Goal: Task Accomplishment & Management: Use online tool/utility

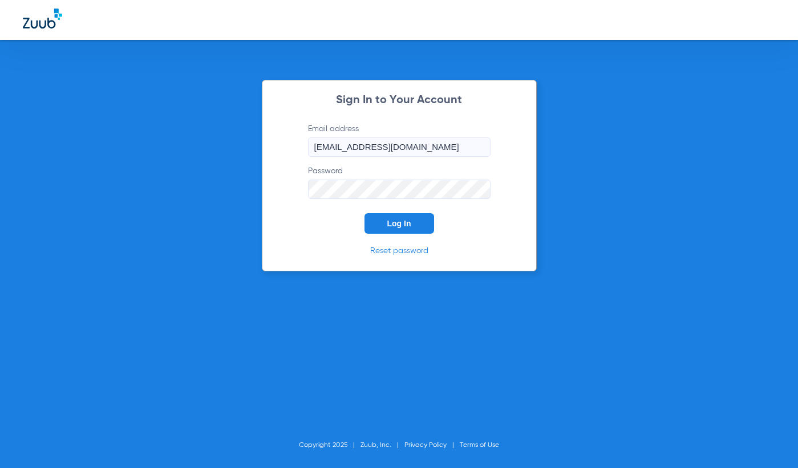
click at [394, 231] on button "Log In" at bounding box center [400, 223] width 70 height 21
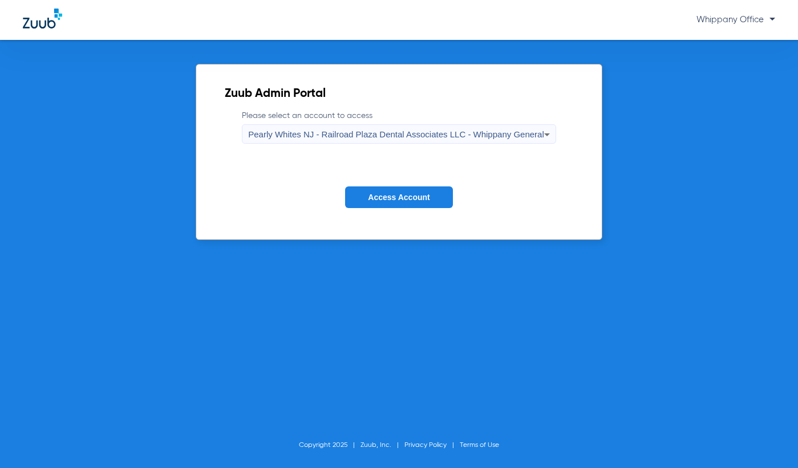
click at [382, 192] on button "Access Account" at bounding box center [398, 198] width 107 height 22
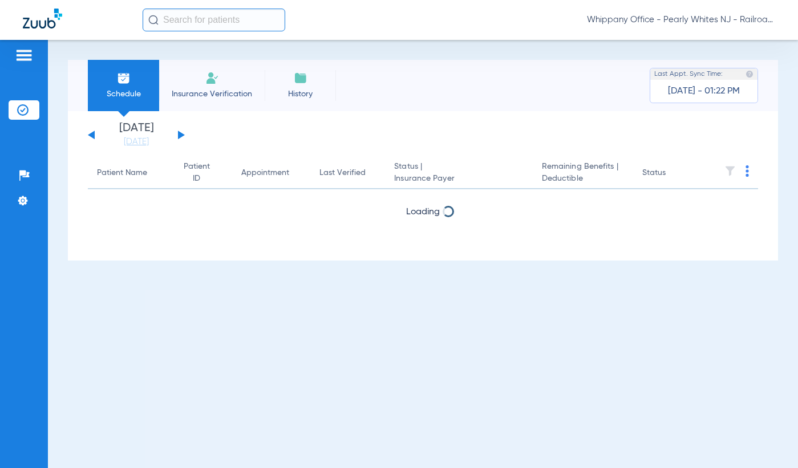
click at [235, 22] on input "text" at bounding box center [214, 20] width 143 height 23
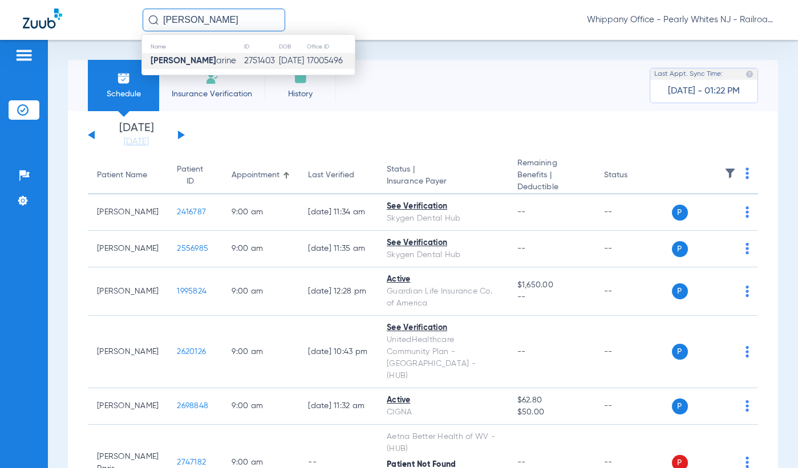
click at [244, 57] on td "2751403" at bounding box center [261, 61] width 34 height 16
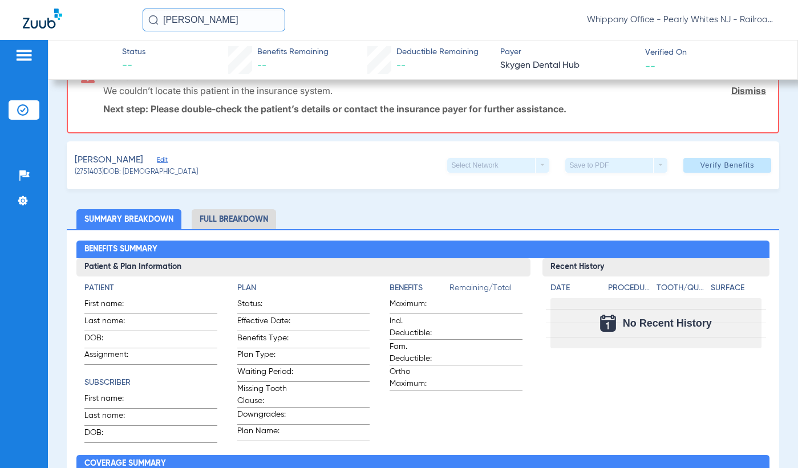
scroll to position [25, 0]
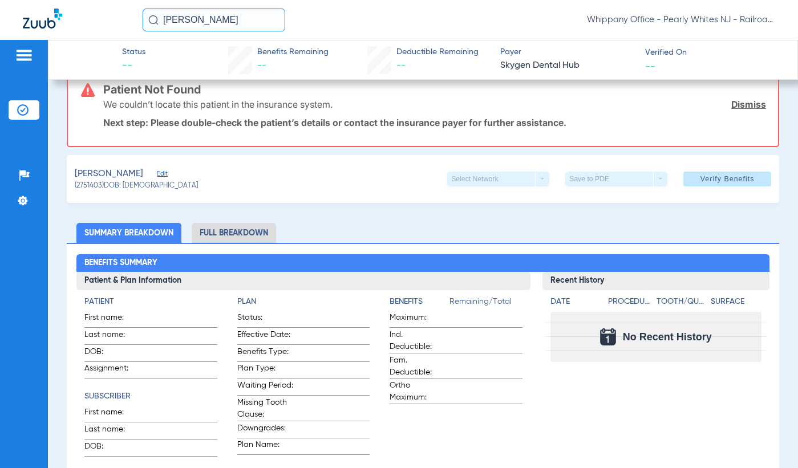
drag, startPoint x: 76, startPoint y: 187, endPoint x: 103, endPoint y: 188, distance: 26.3
click at [103, 188] on span "(2751403) DOB: [DEMOGRAPHIC_DATA]" at bounding box center [136, 186] width 123 height 10
copy span "2751403)"
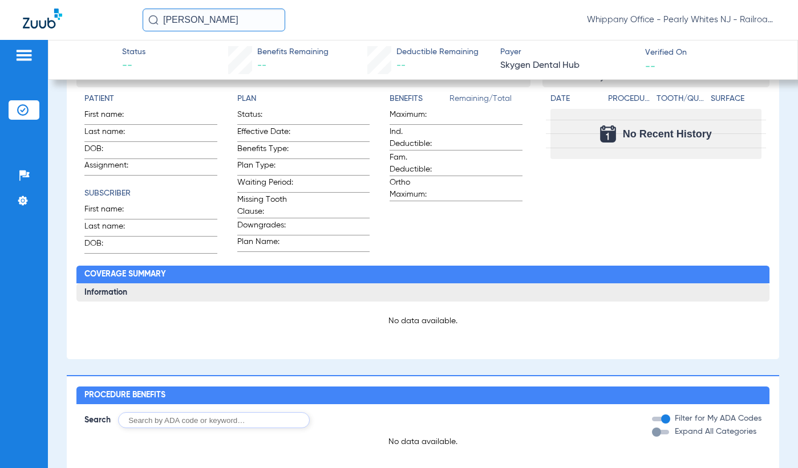
scroll to position [0, 0]
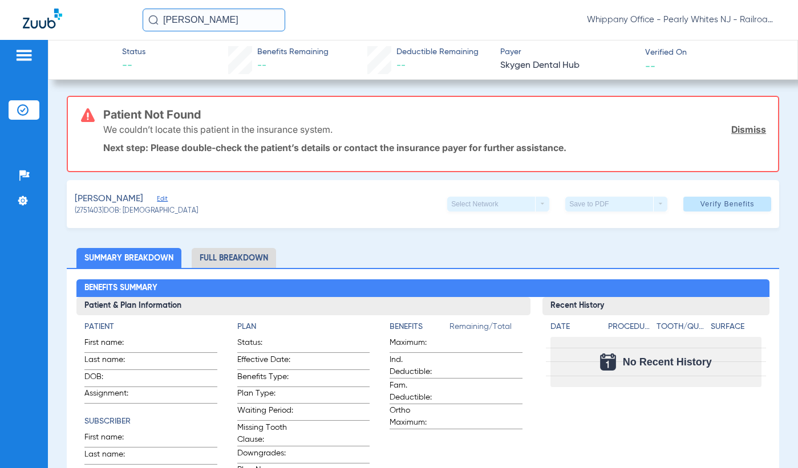
click at [264, 212] on div "[PERSON_NAME] (2751403) DOB: [DEMOGRAPHIC_DATA] Select Network arrow_drop_down …" at bounding box center [423, 204] width 713 height 48
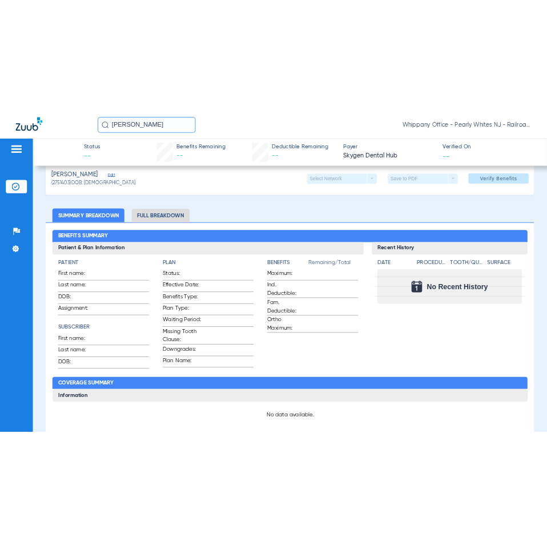
scroll to position [114, 0]
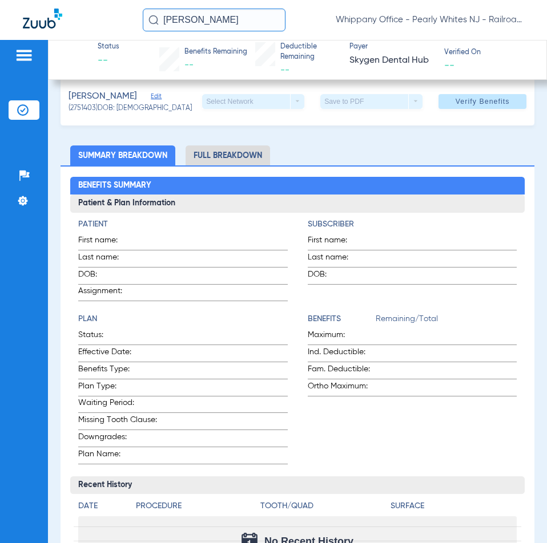
drag, startPoint x: 256, startPoint y: 22, endPoint x: 171, endPoint y: 22, distance: 85.6
click at [171, 22] on input "[PERSON_NAME]" at bounding box center [214, 20] width 143 height 23
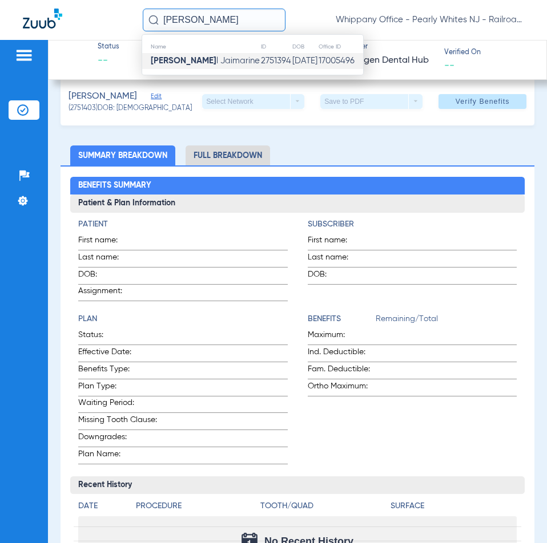
click at [300, 64] on td "[DATE]" at bounding box center [305, 61] width 26 height 16
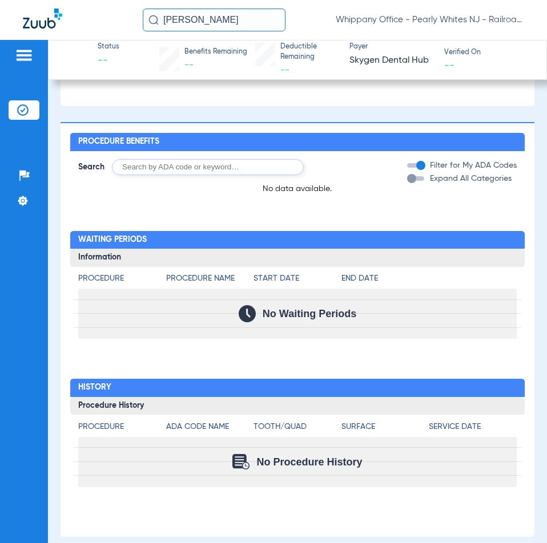
scroll to position [696, 0]
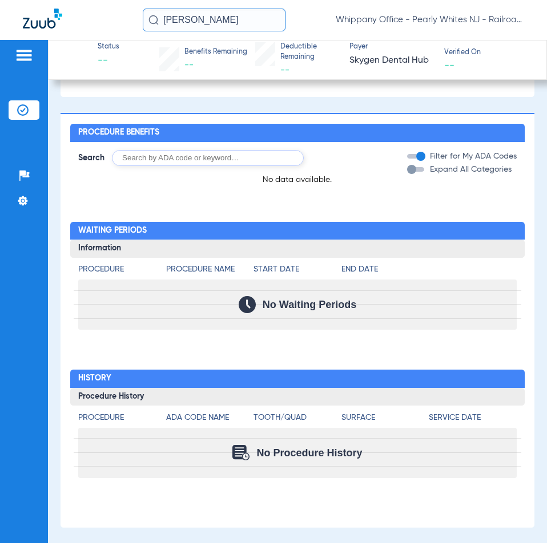
drag, startPoint x: 248, startPoint y: 17, endPoint x: 106, endPoint y: 19, distance: 142.7
click at [106, 19] on div "[PERSON_NAME] Whippany Office - Pearly Whites NJ - Railroad Plaza Dental Associ…" at bounding box center [273, 20] width 547 height 40
type input "[PERSON_NAME]"
click at [250, 23] on input "[PERSON_NAME]" at bounding box center [214, 20] width 143 height 23
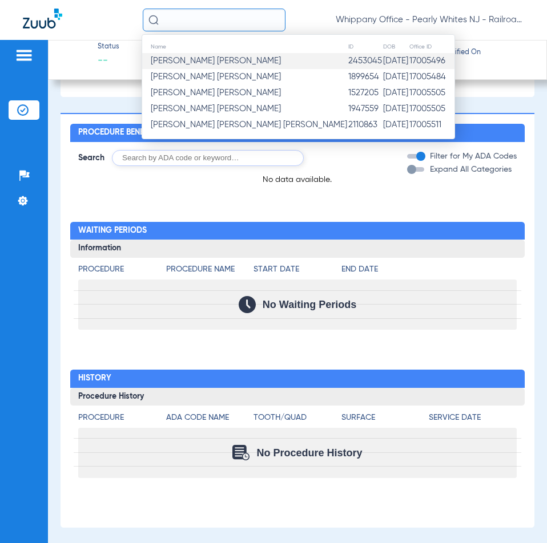
click at [382, 57] on td "[DATE]" at bounding box center [395, 61] width 26 height 16
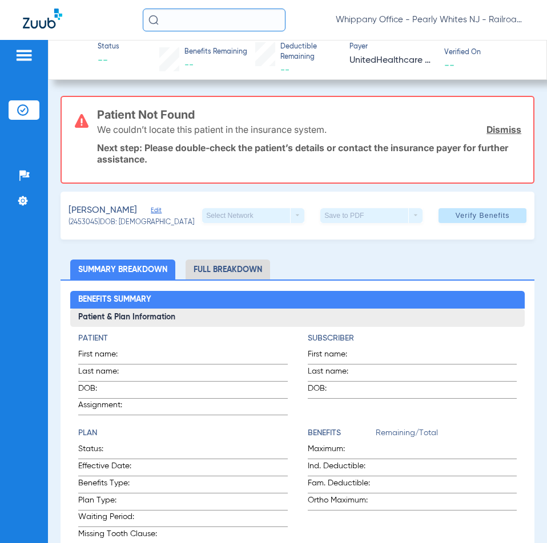
click at [495, 127] on link "Dismiss" at bounding box center [503, 129] width 35 height 11
